Goal: Task Accomplishment & Management: Use online tool/utility

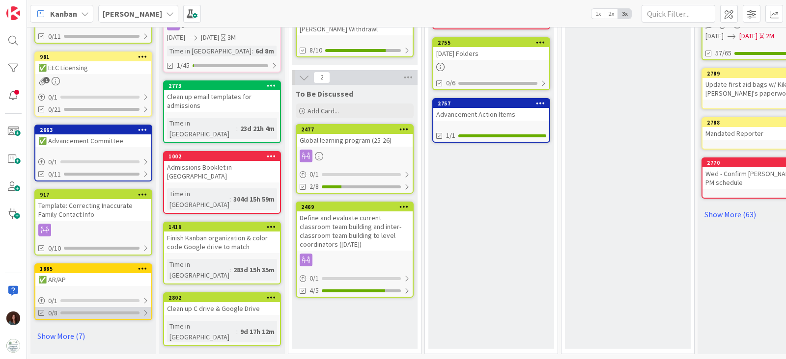
drag, startPoint x: 65, startPoint y: 329, endPoint x: 113, endPoint y: 305, distance: 53.6
click at [65, 329] on link "Show More (7)" at bounding box center [93, 336] width 118 height 16
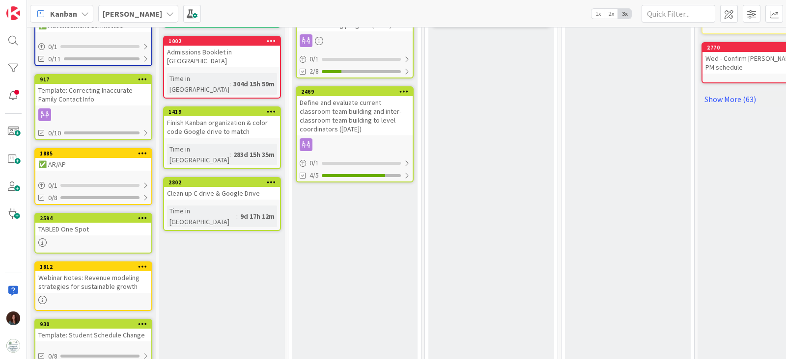
scroll to position [675, 0]
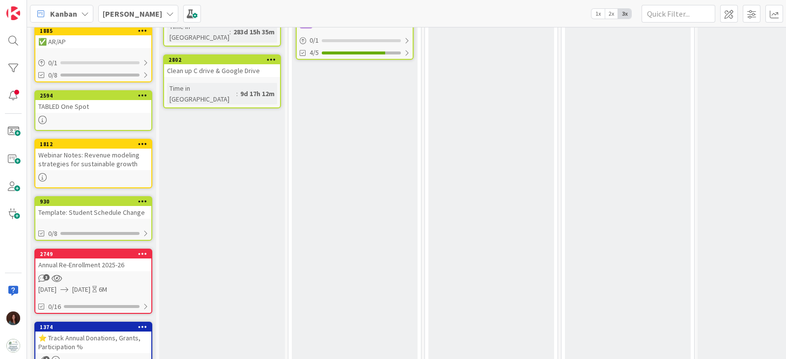
click at [119, 210] on div "Template: Student Schedule Change" at bounding box center [93, 212] width 116 height 13
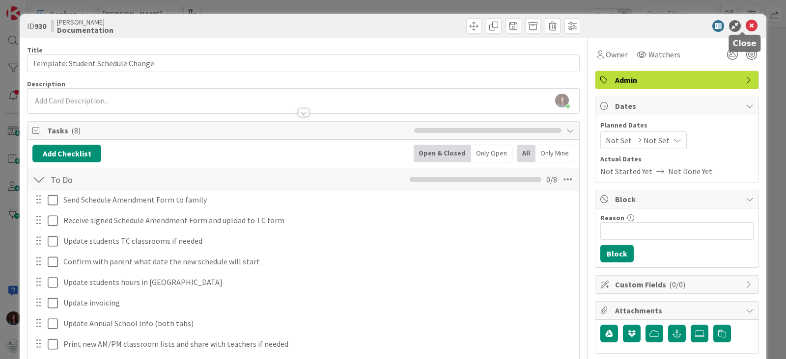
click at [745, 27] on icon at bounding box center [751, 26] width 12 height 12
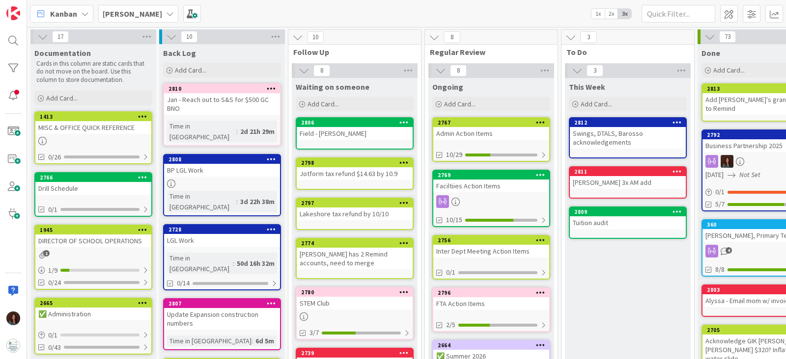
click at [490, 180] on div "Faciltiies Action Items" at bounding box center [491, 186] width 116 height 13
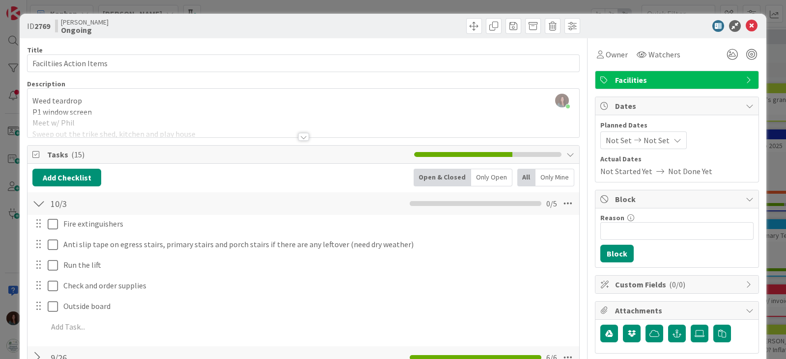
click at [298, 135] on div at bounding box center [303, 137] width 11 height 8
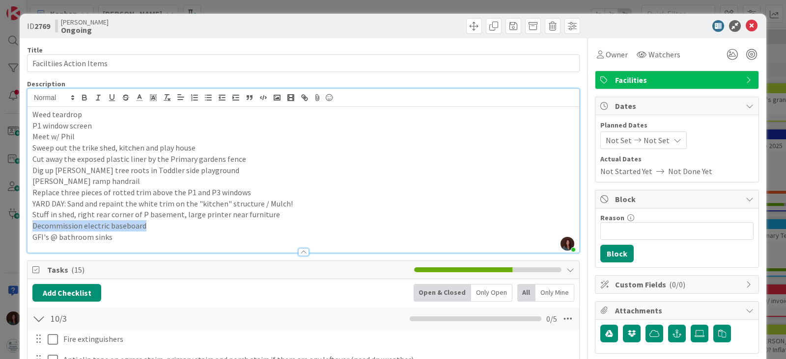
drag, startPoint x: 161, startPoint y: 226, endPoint x: 8, endPoint y: 222, distance: 152.7
click at [8, 222] on div "ID 2769 [PERSON_NAME] Ongoing Title 23 / 128 Faciltiies Action Items Descriptio…" at bounding box center [393, 179] width 786 height 359
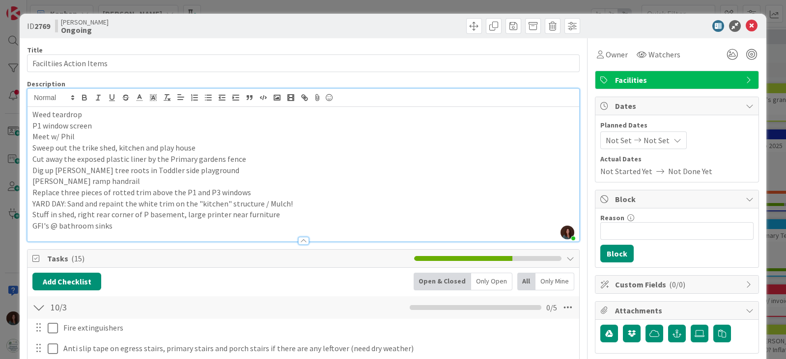
click at [300, 205] on p "YARD DAY: Sand and repaint the white trim on the "kitchen" structure / Mulch!" at bounding box center [303, 203] width 542 height 11
click at [327, 206] on p "YARD DAY: Sand and repaint the white trim on the "kitchen" structure / Mulch! /…" at bounding box center [303, 203] width 542 height 11
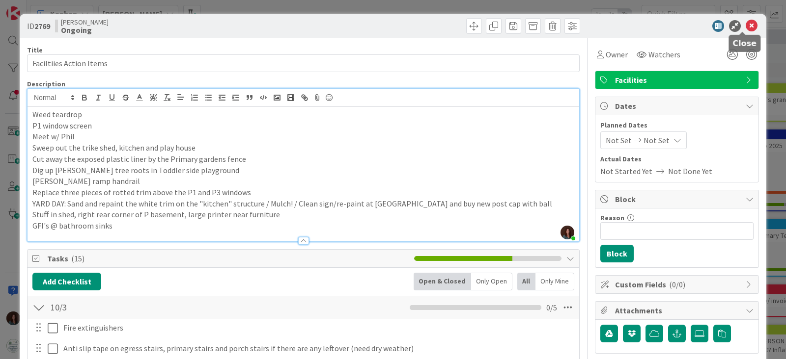
click at [745, 24] on icon at bounding box center [751, 26] width 12 height 12
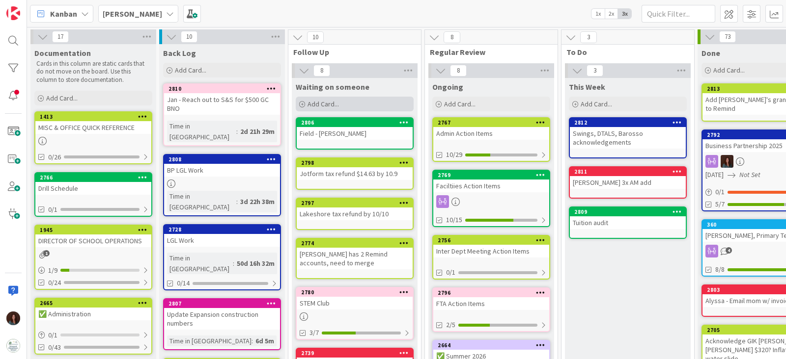
click at [352, 103] on div "Add Card..." at bounding box center [355, 104] width 118 height 15
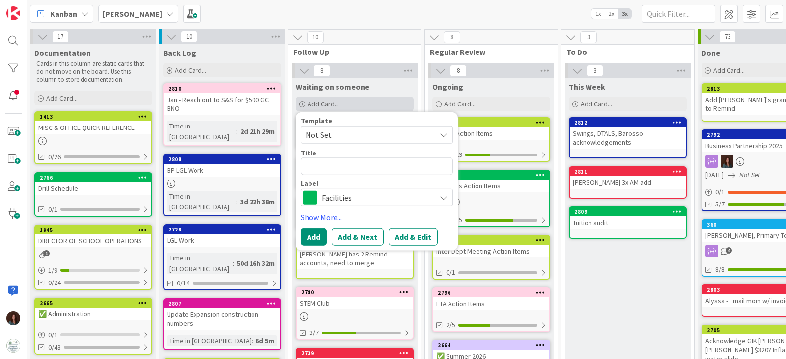
type textarea "x"
type textarea "F"
type textarea "x"
type textarea "Fo"
type textarea "x"
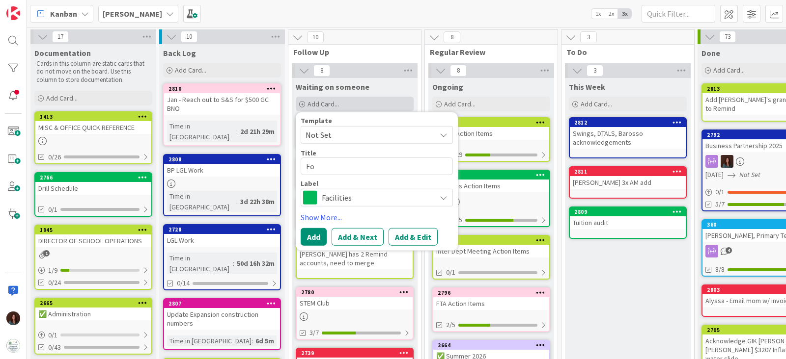
type textarea "Fol"
type textarea "x"
type textarea "Foll"
type textarea "x"
type textarea "Follo"
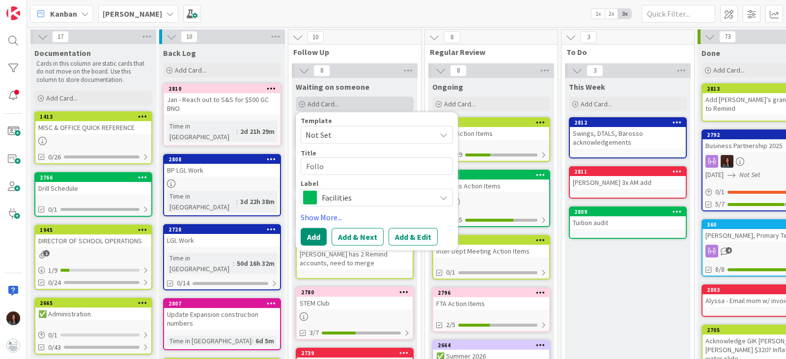
type textarea "x"
type textarea "Follow"
type textarea "x"
type textarea "Follow"
type textarea "x"
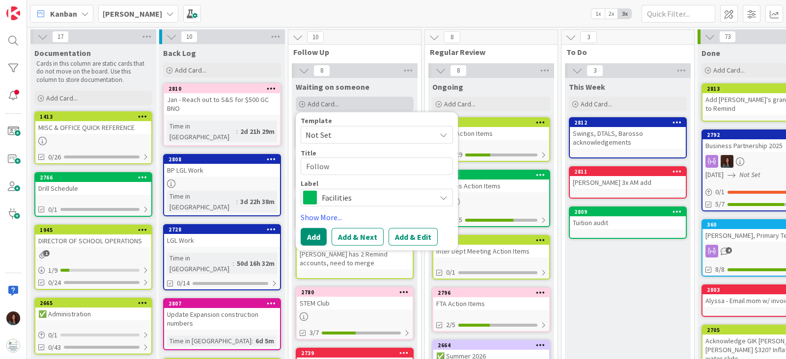
type textarea "Follow u"
type textarea "x"
type textarea "Follow up"
type textarea "x"
type textarea "Follow up"
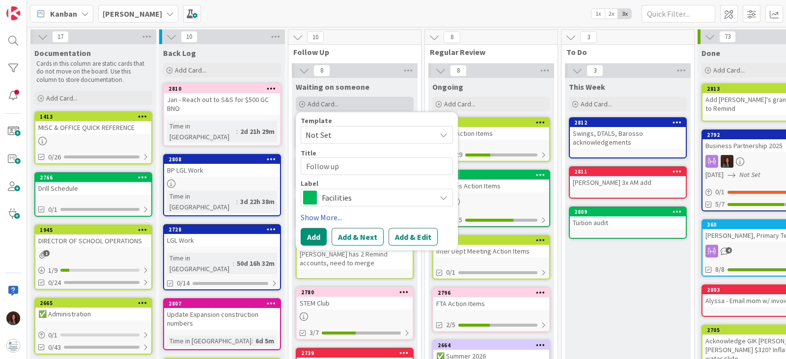
type textarea "x"
type textarea "Follow up a"
type textarea "x"
type textarea "Follow up at"
type textarea "x"
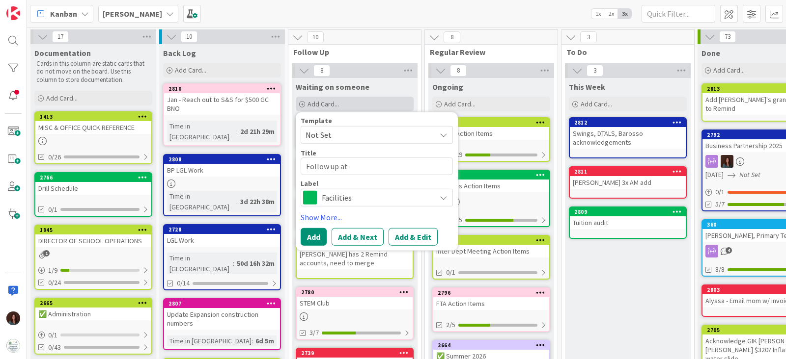
type textarea "Follow up at"
type textarea "x"
type textarea "Follow up at e"
type textarea "x"
type textarea "Follow up at en"
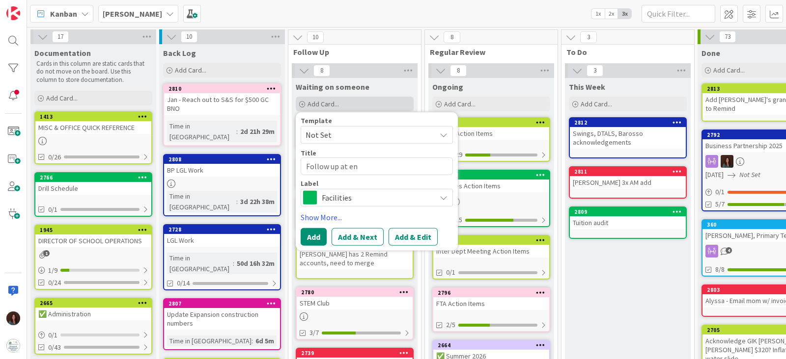
type textarea "x"
type textarea "Follow up at end"
type textarea "x"
type textarea "Follow up at end"
type textarea "x"
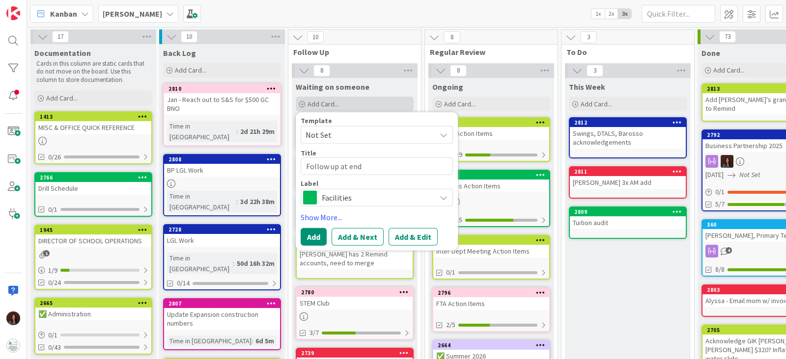
type textarea "Follow up at end o"
type textarea "x"
type textarea "Follow up at end of"
type textarea "x"
type textarea "Follow up at end of"
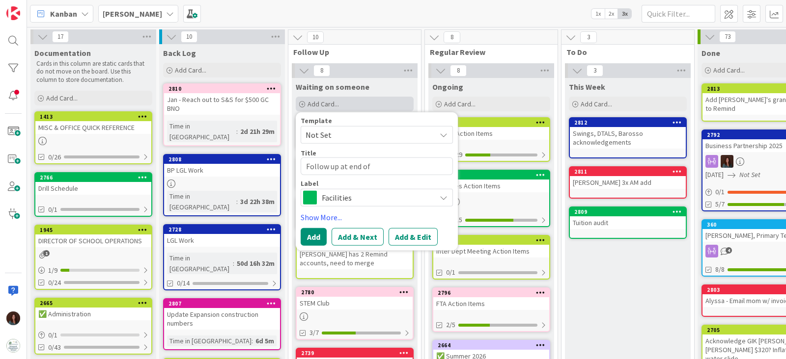
type textarea "x"
type textarea "Follow up at end of O"
type textarea "x"
type textarea "Follow up at end of Oc"
type textarea "x"
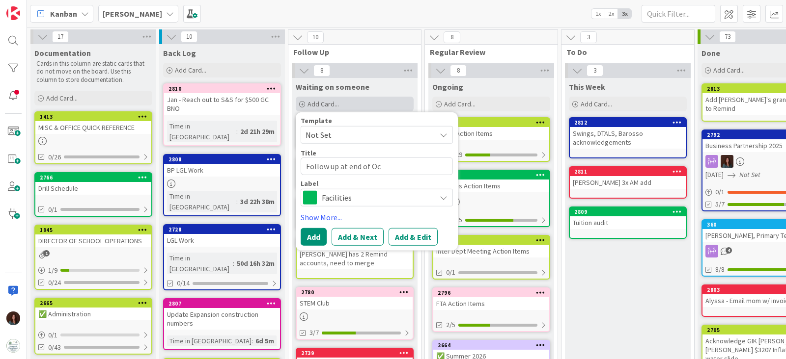
type textarea "Follow up at end of Oct"
type textarea "x"
type textarea "Follow up at end of Oct"
type textarea "x"
type textarea "Follow up at end of Oct J"
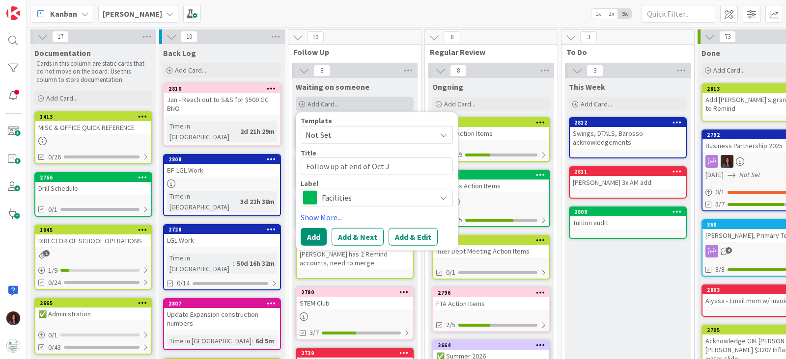
type textarea "x"
type textarea "Follow up at end of Oct Jo"
type textarea "x"
type textarea "Follow up at end of Oct Joh"
type textarea "x"
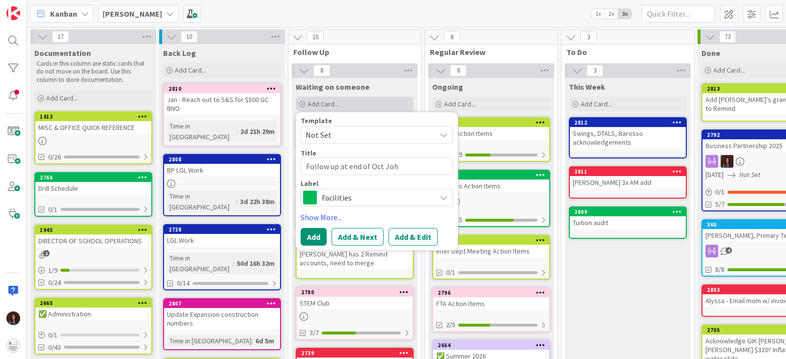
type textarea "Follow up at end of Oct [PERSON_NAME]"
type textarea "x"
type textarea "Follow up at end of Oct [PERSON_NAME]"
type textarea "x"
type textarea "Follow up at end of Oct [PERSON_NAME]"
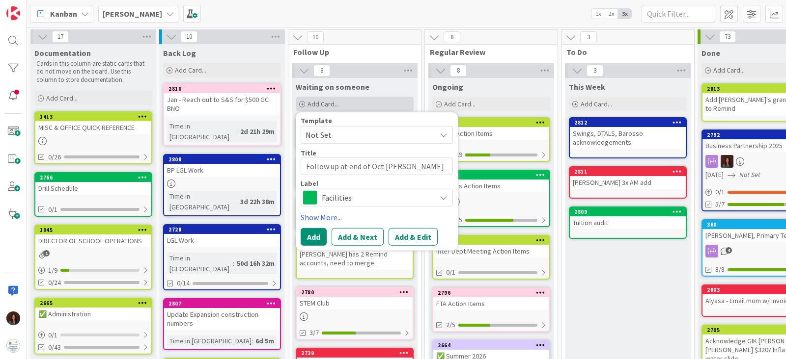
type textarea "x"
type textarea "Follow up at end of Oct [PERSON_NAME]"
type textarea "x"
type textarea "Follow up at end of Oct [PERSON_NAME]"
type textarea "x"
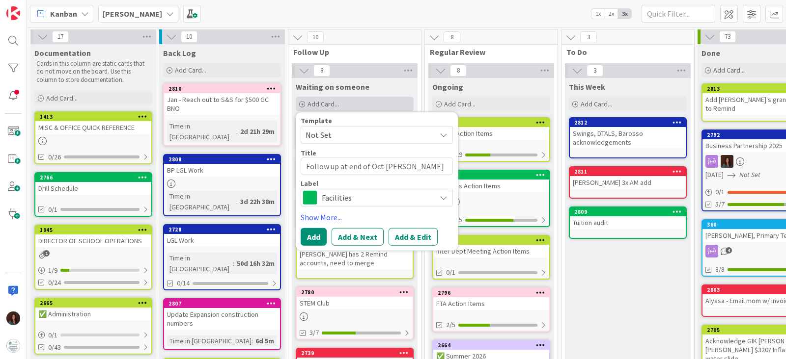
type textarea "Follow up at end of Oct [PERSON_NAME]"
type textarea "x"
type textarea "Follow up at end of Oct [PERSON_NAME]"
type textarea "x"
type textarea "Follow up at end of Oct [PERSON_NAME]"
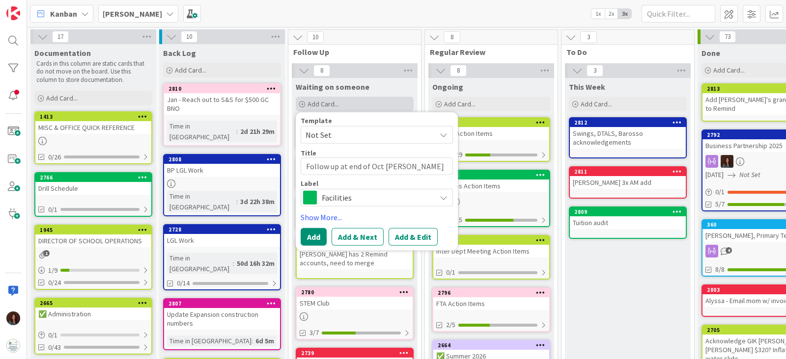
type textarea "x"
type textarea "Follow up at end of Oct [PERSON_NAME]"
type textarea "x"
type textarea "Follow up at end of Oct [PERSON_NAME] co"
type textarea "x"
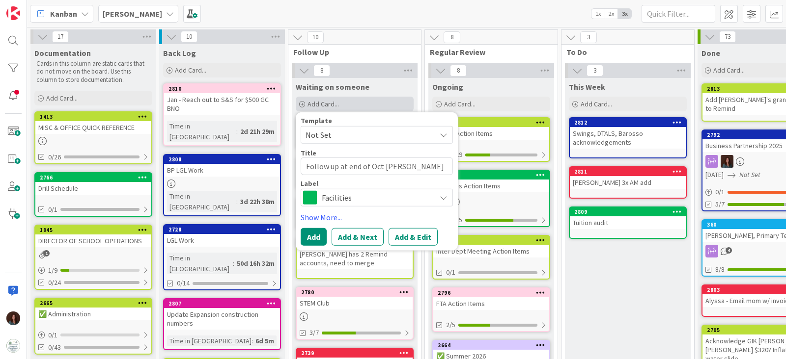
type textarea "Follow up at end of Oct [PERSON_NAME] con"
type textarea "x"
type textarea "Follow up at end of Oct [PERSON_NAME] cont"
type textarea "x"
type textarea "Follow up at end of Oct [PERSON_NAME] [PERSON_NAME]"
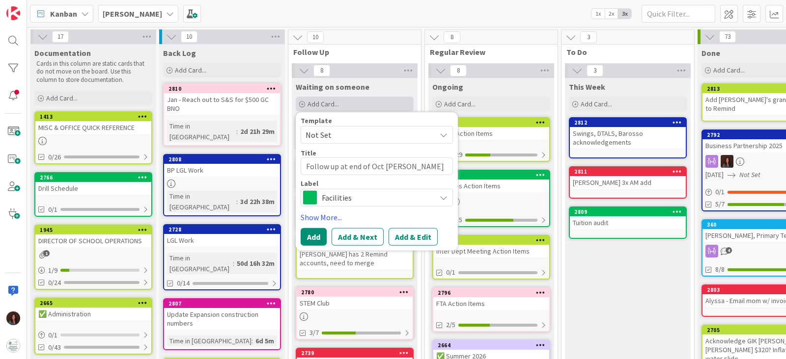
type textarea "x"
type textarea "Follow up at end of Oct [PERSON_NAME]"
type textarea "x"
type textarea "Follow up at end of Oct [PERSON_NAME] continu"
type textarea "x"
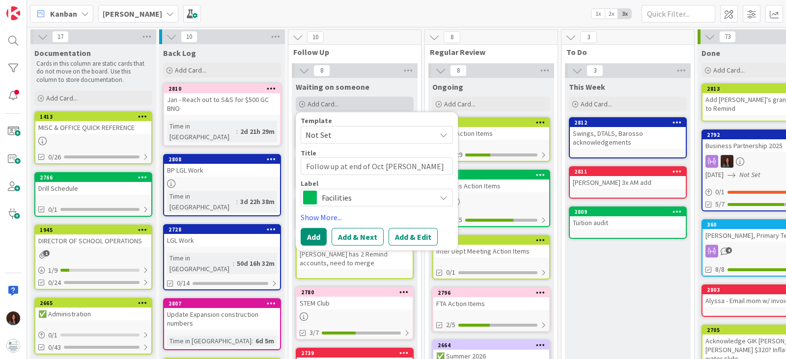
type textarea "Follow up at end of Oct [PERSON_NAME] continui"
type textarea "x"
type textarea "Follow up at end of Oct [PERSON_NAME] continuing"
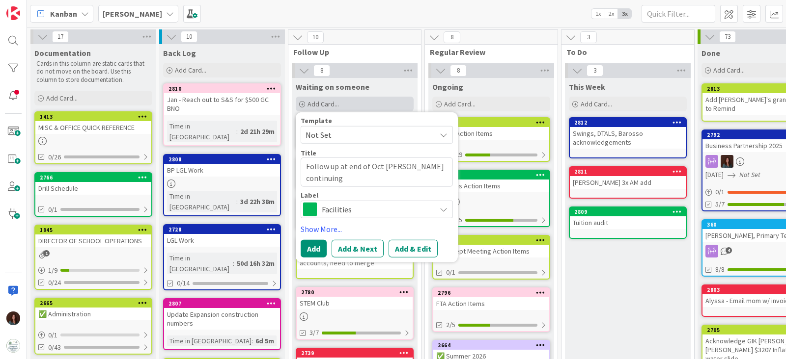
type textarea "x"
type textarea "Follow up at end of Oct [PERSON_NAME] continuing"
type textarea "x"
type textarea "Follow up at end of Oct [PERSON_NAME] continuing M"
type textarea "x"
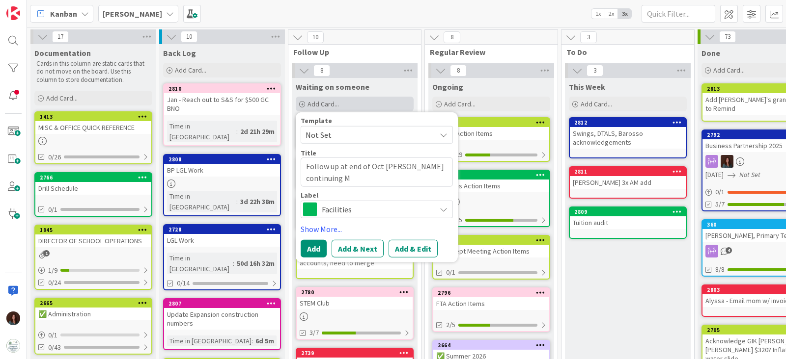
type textarea "Follow up at end of Oct [PERSON_NAME] continuing M,"
type textarea "x"
type textarea "Follow up at end of Oct [PERSON_NAME] continuing M,W"
type textarea "x"
type textarea "Follow up at end of Oct [PERSON_NAME] continuing M,W,"
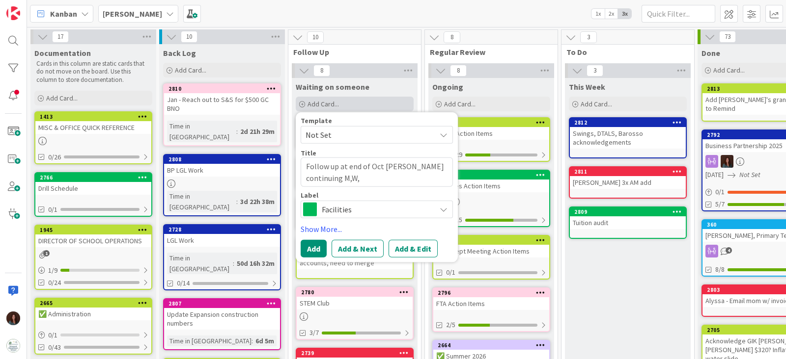
type textarea "x"
type textarea "Follow up at end of Oct [PERSON_NAME] continuing M,W,F"
type textarea "x"
type textarea "Follow up at end of Oct [PERSON_NAME] continuing M,W,F"
type textarea "x"
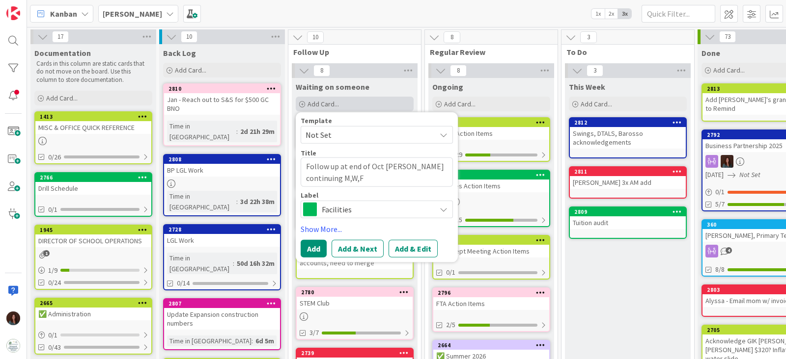
type textarea "Follow up at end of Oct [PERSON_NAME] continuing M,W,F E"
type textarea "x"
type textarea "Follow up at end of Oct [PERSON_NAME] continuing M,W,F Ex"
type textarea "x"
type textarea "Follow up at end of Oct [PERSON_NAME] continuing M,W,F Ext"
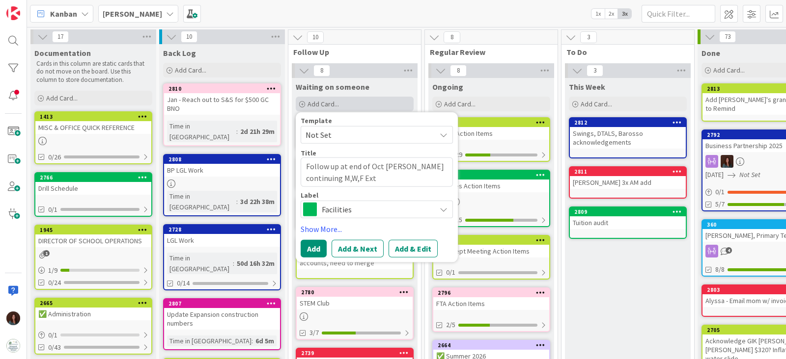
type textarea "x"
type textarea "Follow up at end of Oct [PERSON_NAME] continuing M,W,F Ext"
type textarea "x"
type textarea "Follow up at end of Oct [PERSON_NAME] continuing M,W,F Ext E"
type textarea "x"
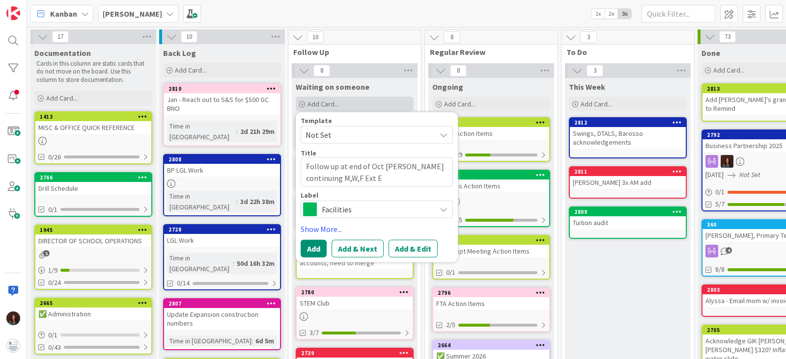
type textarea "Follow up at end of Oct [PERSON_NAME] continuing M,W,F Ext EM"
type textarea "x"
type textarea "Follow up at end of Oct [PERSON_NAME] continuing M,W,F Ext EM?"
type textarea "x"
type textarea "Follow up at end of Oct [PERSON_NAME] continuing M,W,F Ext EM?"
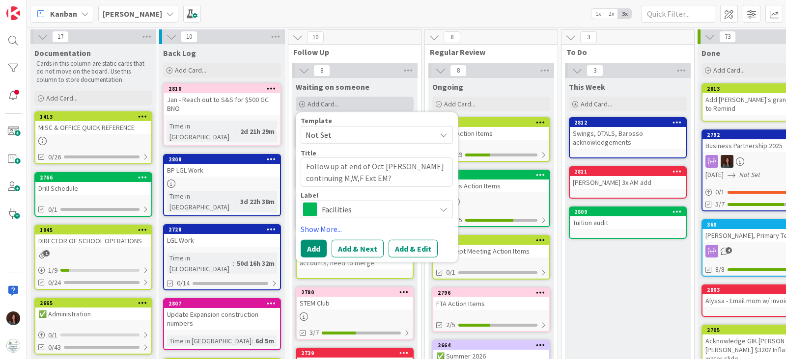
type textarea "x"
type textarea "Follow up at end of Oct [PERSON_NAME] continuing M,W,F Ext EM? A"
type textarea "x"
type textarea "Follow up at end of Oct [PERSON_NAME] continuing M,W,F Ext EM? Ae"
type textarea "x"
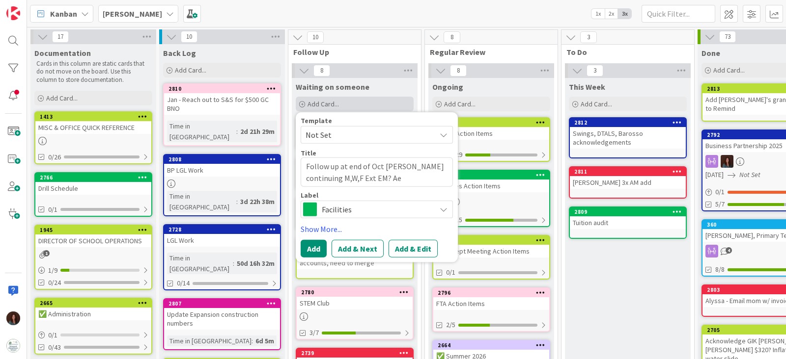
type textarea "Follow up at end of Oct [PERSON_NAME] continuing M,W,F Ext EM? Ael"
type textarea "x"
type textarea "Follow up at end of Oct [PERSON_NAME] continuing M,W,F Ext EM? [GEOGRAPHIC_DATA]"
type textarea "x"
type textarea "Follow up at end of Oct [PERSON_NAME] continuing M,W,F Ext EM? [GEOGRAPHIC_DATA]"
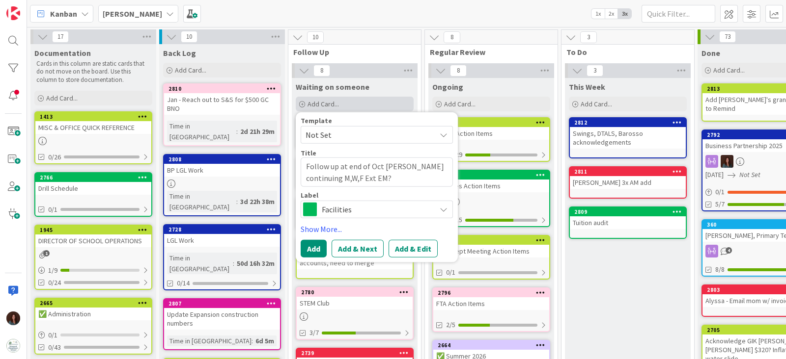
type textarea "x"
type textarea "Follow up at end of Oct [PERSON_NAME] continuing M,W,F Ext EM? Aela to"
type textarea "x"
type textarea "Follow up at end of Oct [PERSON_NAME] continuing M,W,F Ext EM? Aela to"
type textarea "x"
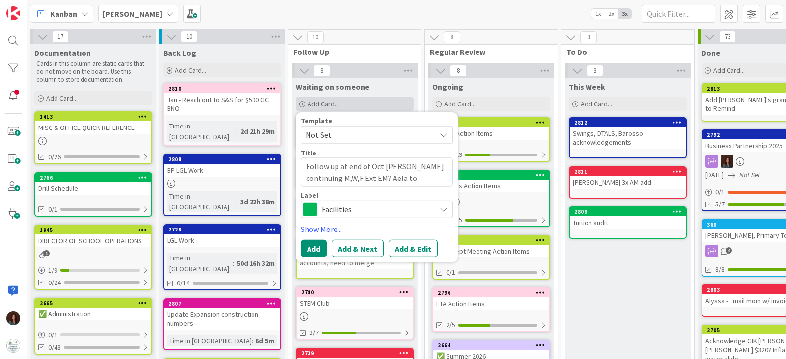
type textarea "Follow up at end of Oct [PERSON_NAME] continuing M,W,F Ext EM? Aela to u"
type textarea "x"
type textarea "Follow up at end of Oct [PERSON_NAME] continuing M,W,F Ext EM? Aela to up"
type textarea "x"
type textarea "Follow up at end of Oct [PERSON_NAME] continuing M,W,F Ext EM? Aela to upd"
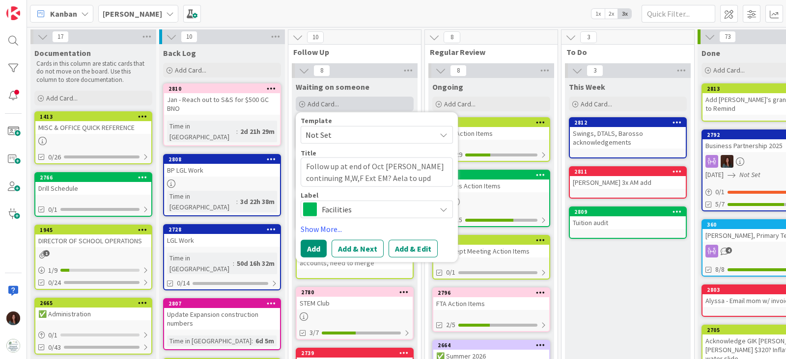
type textarea "x"
type textarea "Follow up at end of Oct [PERSON_NAME] continuing M,W,F Ext EM? Aela to updat"
type textarea "x"
type textarea "Follow up at end of Oct [PERSON_NAME] continuing M,W,F Ext EM? Aela to update"
type textarea "x"
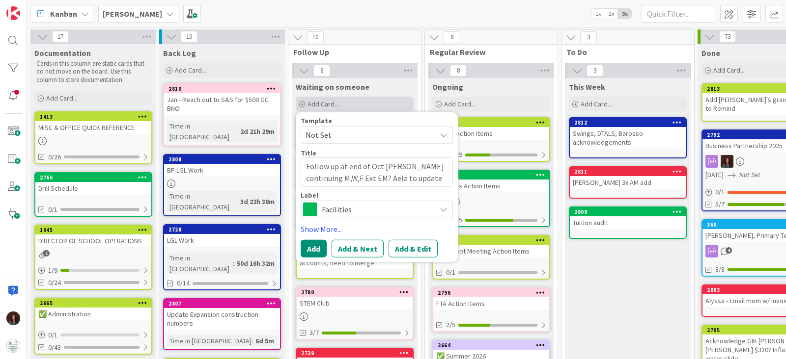
type textarea "Follow up at end of Oct [PERSON_NAME] continuing M,W,F Ext EM? Aela to update"
type textarea "x"
type textarea "Follow up at end of Oct [PERSON_NAME] continuing M,W,F Ext EM? Aela to update b"
type textarea "x"
type textarea "Follow up at end of Oct [PERSON_NAME] continuing M,W,F Ext EM? Aela to update bi"
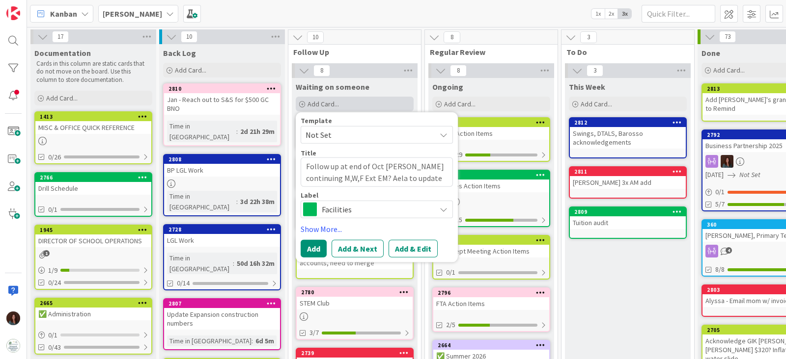
type textarea "x"
type textarea "Follow up at end of Oct [PERSON_NAME] continuing M,W,F Ext EM? Aela to update b…"
type textarea "x"
type textarea "Follow up at end of Oct [PERSON_NAME] continuing M,W,F Ext EM? Aela to update b…"
type textarea "x"
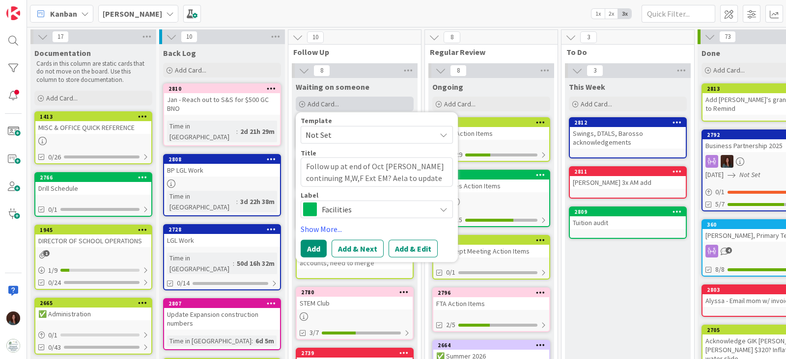
type textarea "Follow up at end of Oct [PERSON_NAME] continuing M,W,F Ext EM? Aela to update b…"
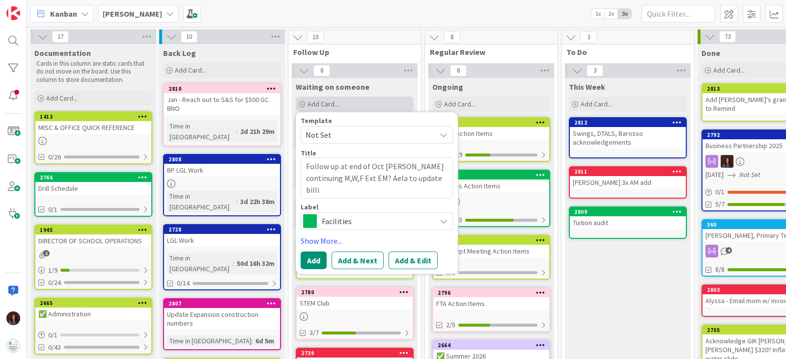
type textarea "x"
type textarea "Follow up at end of Oct [PERSON_NAME] continuing M,W,F Ext EM? Aela to update b…"
type textarea "x"
type textarea "Follow up at end of Oct [PERSON_NAME] continuing M,W,F Ext EM? Aela to update b…"
click at [343, 224] on span "Facilities" at bounding box center [376, 221] width 109 height 14
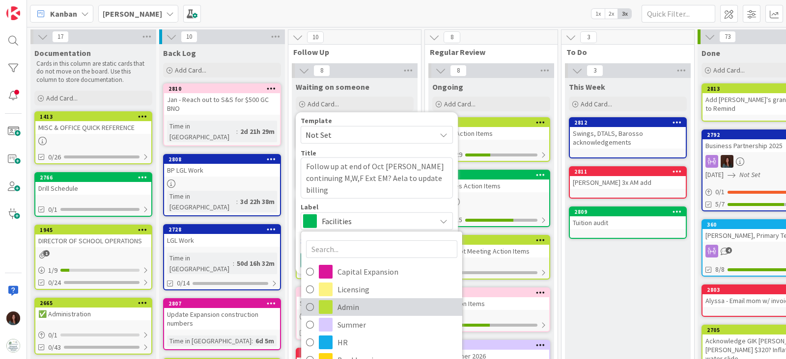
drag, startPoint x: 369, startPoint y: 309, endPoint x: 384, endPoint y: 212, distance: 98.9
click at [369, 309] on span "Admin" at bounding box center [397, 307] width 120 height 15
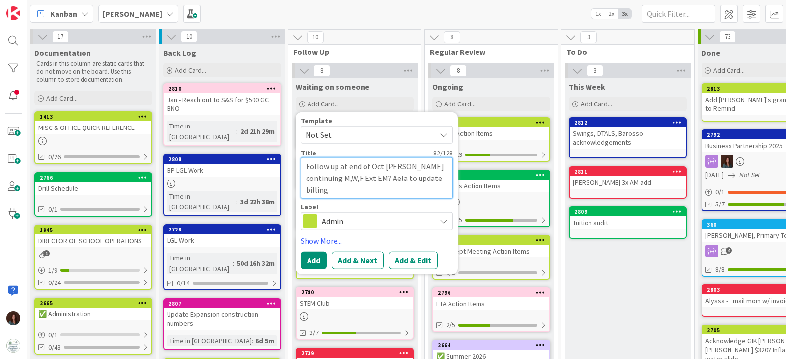
click at [346, 189] on textarea "Follow up at end of Oct [PERSON_NAME] continuing M,W,F Ext EM? Aela to update b…" at bounding box center [376, 178] width 152 height 41
type textarea "x"
type textarea "Follow up at end of Oct [PERSON_NAME] continuing M,W,F Ext EM? Aela to update b…"
click at [391, 176] on textarea "Follow up at end of Oct [PERSON_NAME] continuing M,W,F Ext EM? Aela to update b…" at bounding box center [376, 178] width 152 height 41
type textarea "x"
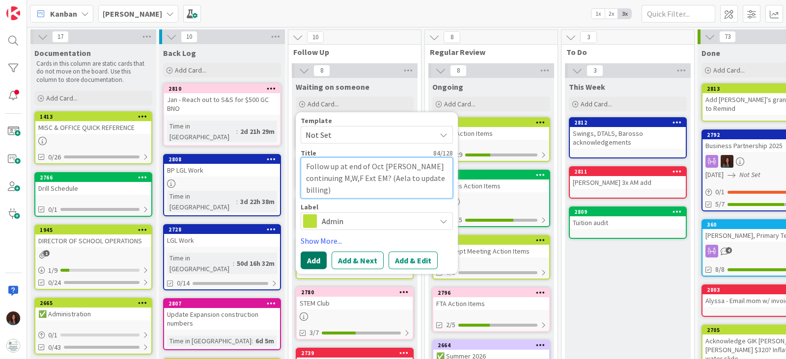
type textarea "Follow up at end of Oct [PERSON_NAME] continuing M,W,F Ext EM? (Aela to update …"
click at [309, 257] on button "Add" at bounding box center [313, 260] width 26 height 18
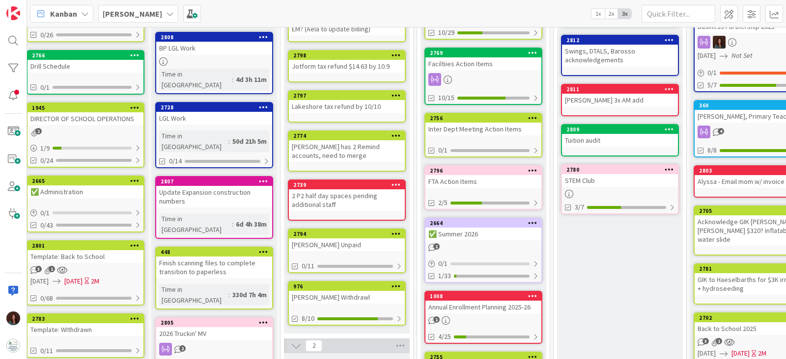
scroll to position [0, 8]
